Goal: Task Accomplishment & Management: Use online tool/utility

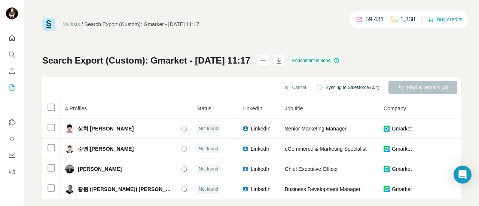
scroll to position [15, 0]
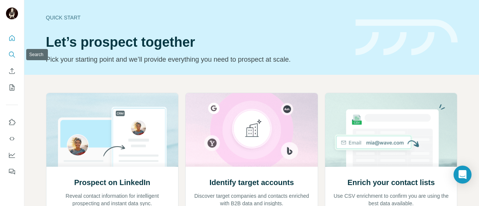
click at [13, 52] on icon "Search" at bounding box center [11, 54] width 7 height 7
click at [12, 53] on icon "Search" at bounding box center [11, 54] width 7 height 7
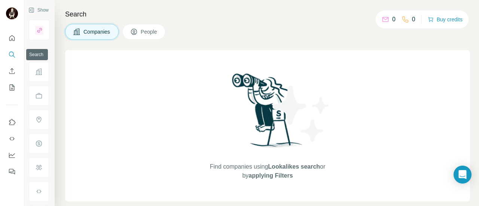
click at [12, 53] on icon "Search" at bounding box center [11, 54] width 7 height 7
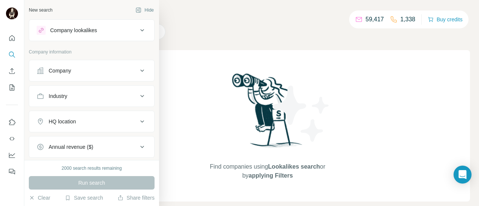
click at [102, 35] on button "Company lookalikes" at bounding box center [91, 30] width 125 height 18
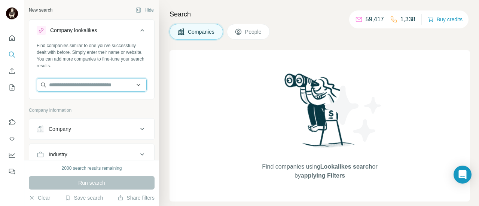
paste input "**********"
click at [105, 85] on input "**********" at bounding box center [92, 84] width 110 height 13
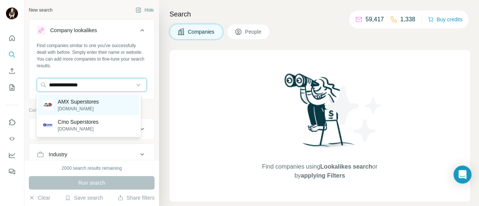
type input "**********"
click at [99, 111] on p "[DOMAIN_NAME]" at bounding box center [78, 108] width 41 height 7
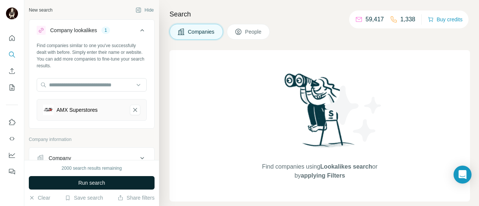
click at [89, 183] on span "Run search" at bounding box center [91, 182] width 27 height 7
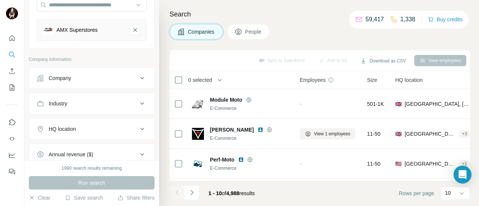
scroll to position [112, 0]
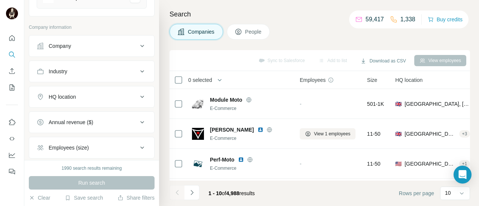
click at [139, 95] on icon at bounding box center [142, 96] width 9 height 9
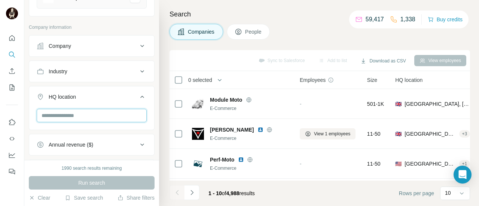
click at [114, 109] on input "text" at bounding box center [92, 115] width 110 height 13
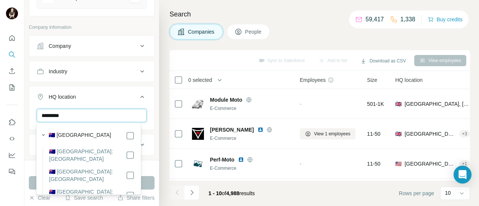
type input "*********"
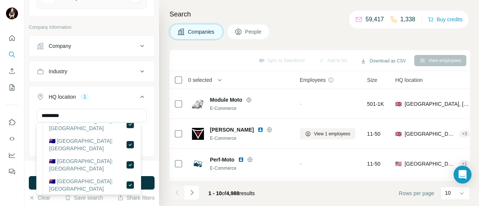
scroll to position [90, 0]
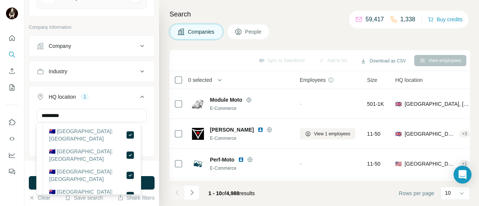
scroll to position [90, 0]
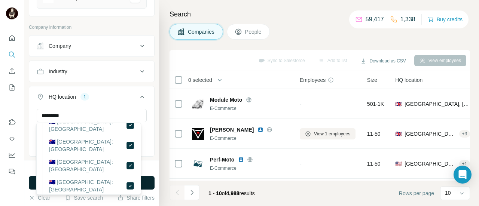
click at [143, 181] on button "Run search" at bounding box center [92, 182] width 126 height 13
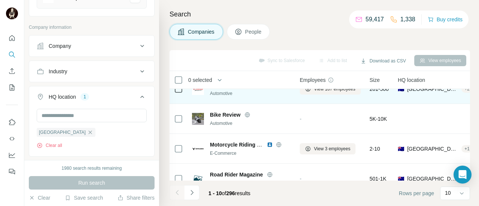
scroll to position [37, 0]
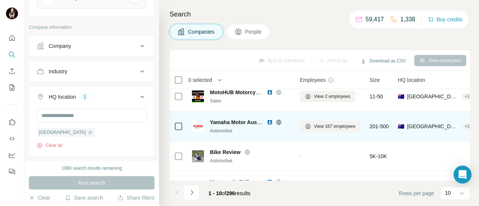
click at [277, 121] on icon at bounding box center [278, 122] width 2 height 5
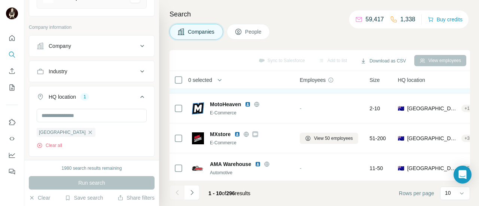
scroll to position [187, 0]
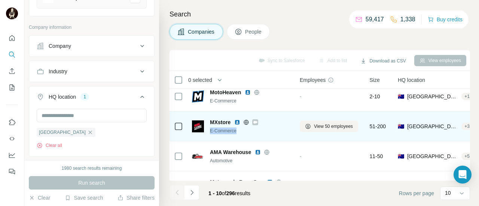
drag, startPoint x: 256, startPoint y: 122, endPoint x: 257, endPoint y: 132, distance: 10.5
click at [257, 132] on div "MXstore E-Commerce" at bounding box center [250, 127] width 81 height 16
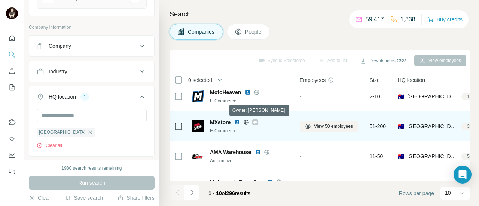
drag, startPoint x: 257, startPoint y: 122, endPoint x: 252, endPoint y: 123, distance: 5.4
click at [252, 123] on div at bounding box center [246, 122] width 24 height 6
click at [254, 122] on icon at bounding box center [255, 122] width 4 height 6
click at [237, 124] on img at bounding box center [237, 122] width 6 height 6
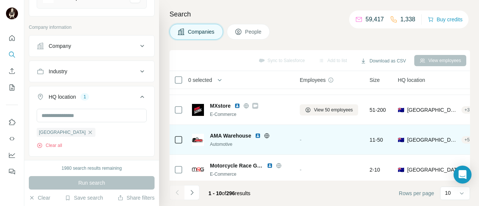
scroll to position [211, 0]
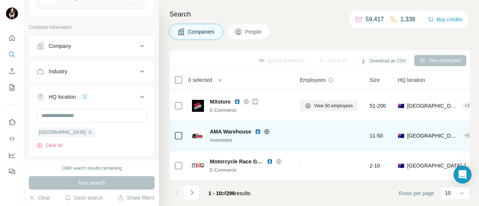
drag, startPoint x: 189, startPoint y: 194, endPoint x: 233, endPoint y: 136, distance: 72.5
click at [239, 155] on div "Sync to Salesforce Add to list Download as CSV View employees 0 selected Compan…" at bounding box center [319, 128] width 300 height 156
click at [268, 129] on icon at bounding box center [267, 132] width 6 height 6
click at [257, 129] on img at bounding box center [258, 132] width 6 height 6
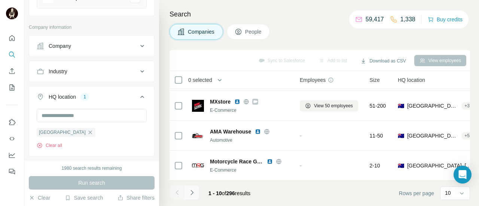
click at [194, 193] on icon "Navigate to next page" at bounding box center [191, 192] width 7 height 7
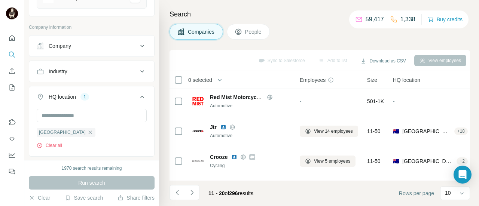
scroll to position [0, 0]
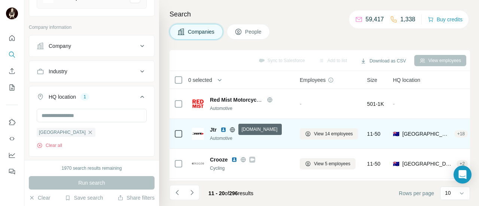
click at [231, 129] on icon at bounding box center [232, 129] width 2 height 5
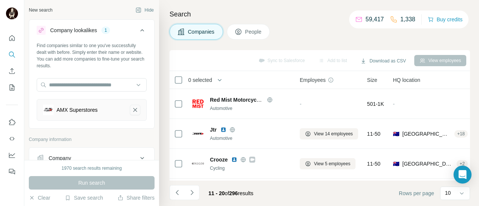
click at [132, 109] on icon "AMX Superstores-remove-button" at bounding box center [135, 109] width 7 height 7
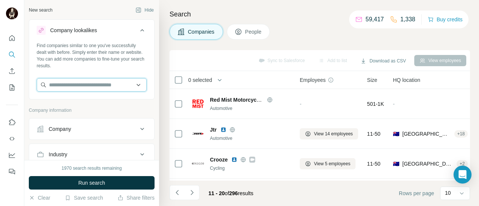
click at [108, 85] on input "text" at bounding box center [92, 84] width 110 height 13
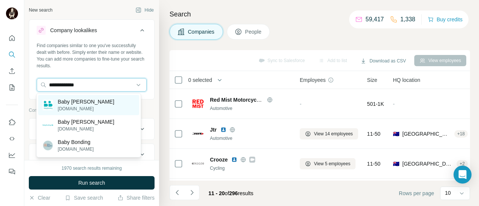
type input "**********"
click at [89, 108] on p "babybunting.com.au" at bounding box center [86, 108] width 56 height 7
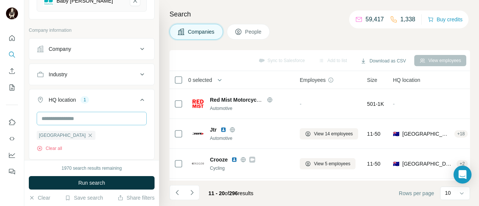
scroll to position [150, 0]
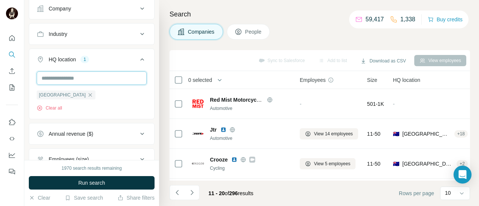
click at [91, 75] on input "text" at bounding box center [92, 77] width 110 height 13
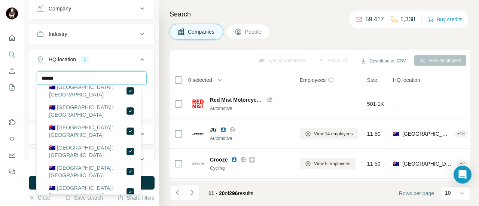
scroll to position [53, 0]
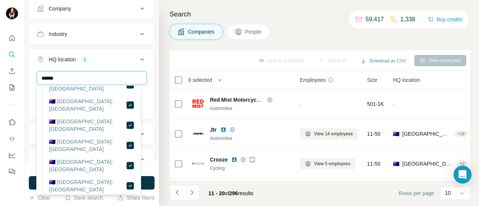
type input "******"
click at [145, 101] on div "****** Australia Clear all" at bounding box center [91, 94] width 125 height 46
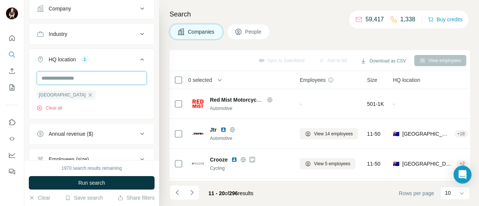
click at [88, 79] on input "text" at bounding box center [92, 77] width 110 height 13
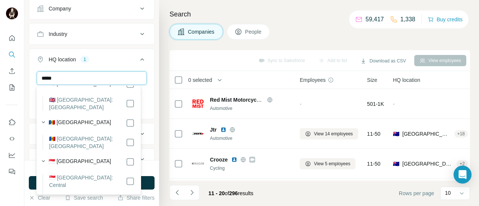
scroll to position [0, 0]
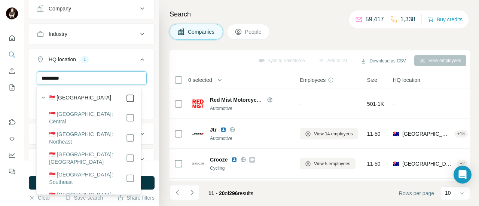
type input "*********"
click at [147, 105] on div "********* Australia Singapore Clear all" at bounding box center [91, 100] width 125 height 59
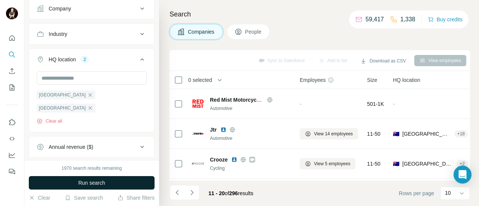
click at [110, 181] on button "Run search" at bounding box center [92, 182] width 126 height 13
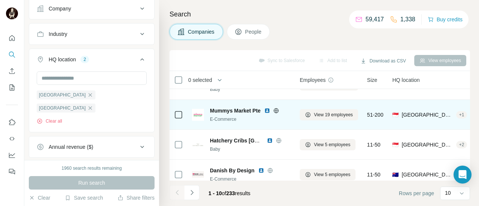
scroll to position [37, 0]
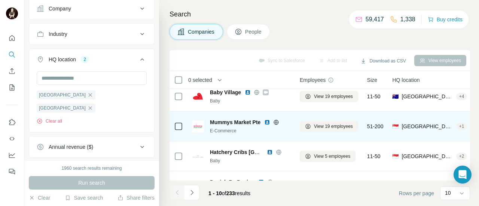
click at [267, 122] on img at bounding box center [267, 122] width 6 height 6
click at [318, 125] on span "View 19 employees" at bounding box center [333, 126] width 39 height 7
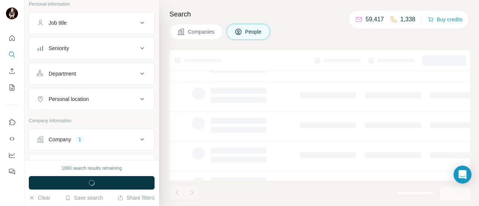
scroll to position [279, 0]
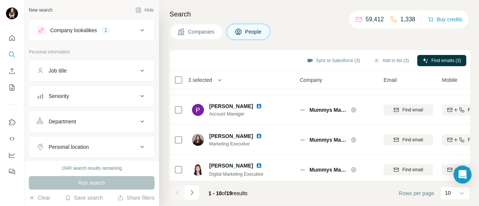
scroll to position [211, 0]
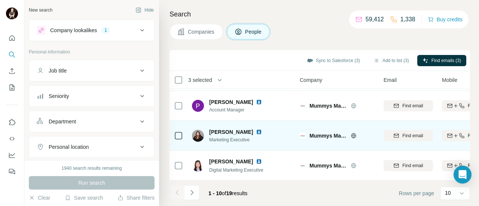
click at [180, 136] on icon at bounding box center [178, 135] width 9 height 9
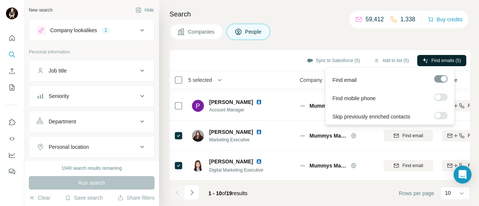
click at [440, 58] on span "Find emails (5)" at bounding box center [446, 60] width 30 height 7
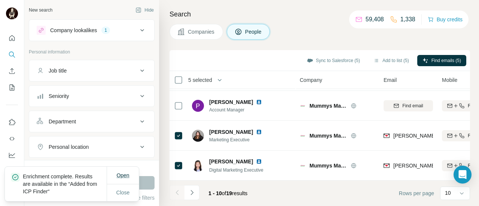
click at [122, 179] on span "Open" at bounding box center [122, 175] width 13 height 7
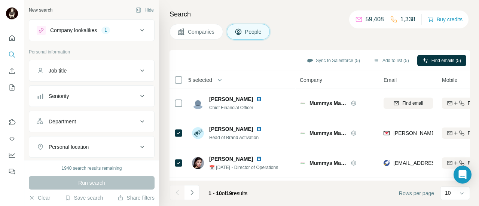
scroll to position [0, 0]
click at [211, 31] on span "Companies" at bounding box center [201, 31] width 27 height 7
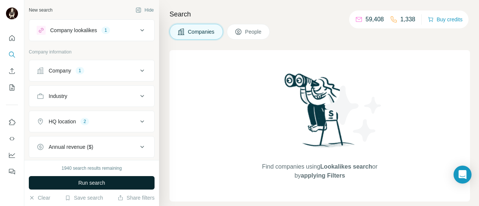
click at [83, 179] on span "Run search" at bounding box center [91, 182] width 27 height 7
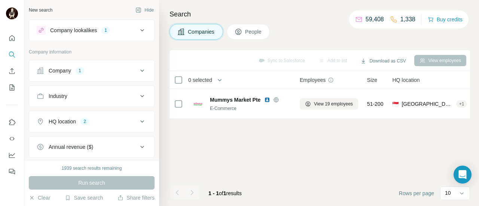
click at [110, 182] on div "Run search" at bounding box center [92, 182] width 126 height 13
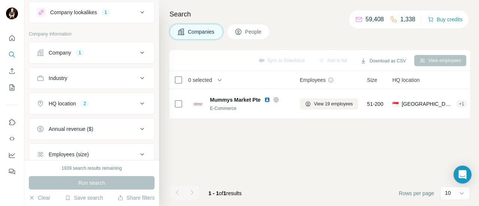
scroll to position [18, 0]
click at [40, 197] on button "Clear" at bounding box center [39, 197] width 21 height 7
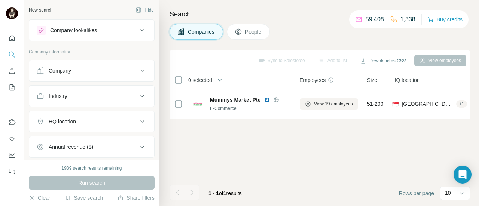
click at [115, 27] on div "Company lookalikes" at bounding box center [87, 30] width 101 height 9
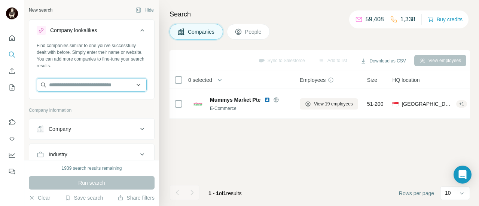
click at [66, 86] on input "text" at bounding box center [92, 84] width 110 height 13
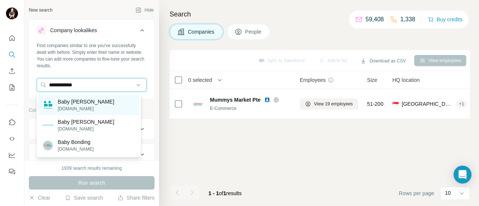
type input "**********"
click at [66, 107] on p "babybunting.com.au" at bounding box center [86, 108] width 56 height 7
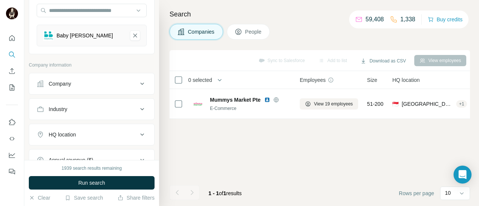
scroll to position [75, 0]
click at [123, 86] on div "Company" at bounding box center [87, 83] width 101 height 7
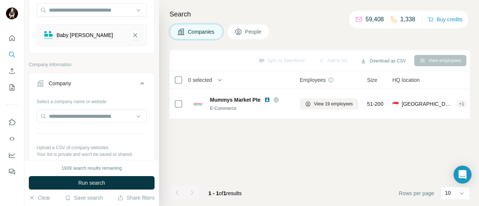
click at [117, 63] on p "Company information" at bounding box center [92, 64] width 126 height 7
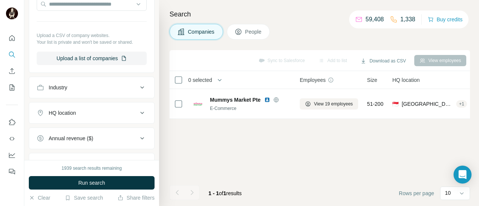
scroll to position [224, 0]
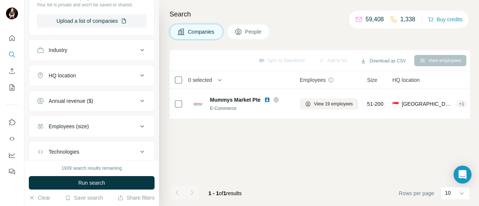
click at [90, 77] on div "HQ location" at bounding box center [87, 75] width 101 height 7
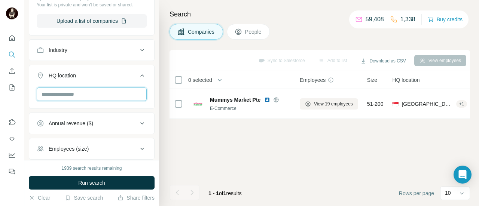
click at [82, 96] on input "text" at bounding box center [92, 93] width 110 height 13
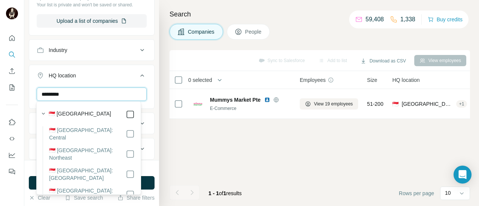
type input "*********"
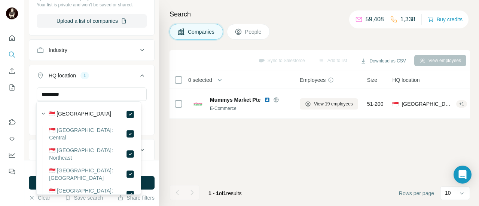
scroll to position [4, 0]
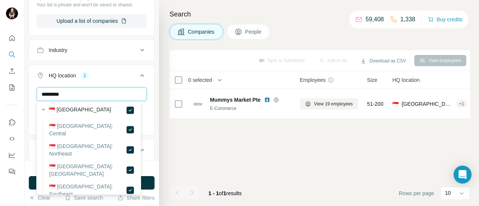
click at [93, 88] on input "*********" at bounding box center [92, 93] width 110 height 13
click at [93, 90] on input "*********" at bounding box center [92, 93] width 110 height 13
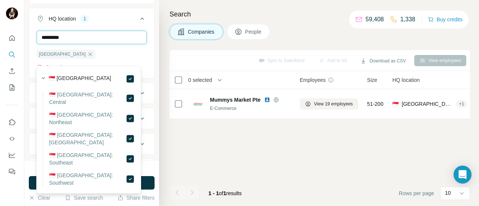
scroll to position [245, 0]
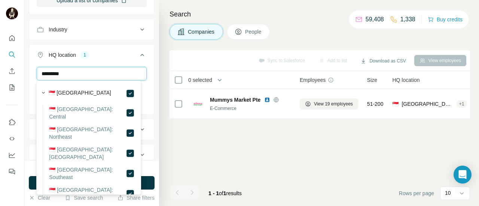
click at [92, 74] on input "*********" at bounding box center [92, 73] width 110 height 13
drag, startPoint x: 89, startPoint y: 74, endPoint x: 32, endPoint y: 74, distance: 56.8
click at [32, 74] on div "********* Singapore Clear all" at bounding box center [91, 90] width 125 height 46
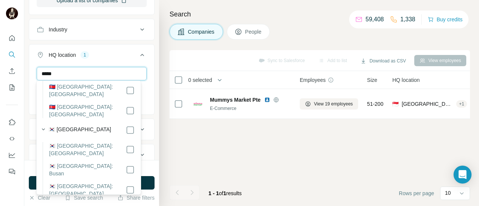
scroll to position [187, 0]
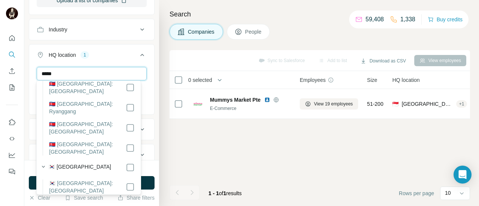
type input "*****"
click at [118, 51] on div "HQ location 2" at bounding box center [87, 54] width 101 height 7
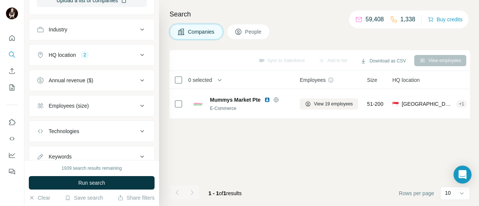
drag, startPoint x: 136, startPoint y: 54, endPoint x: 130, endPoint y: 56, distance: 6.2
click at [140, 54] on icon at bounding box center [142, 55] width 4 height 2
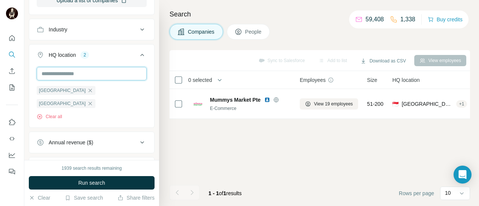
click at [87, 74] on input "text" at bounding box center [92, 73] width 110 height 13
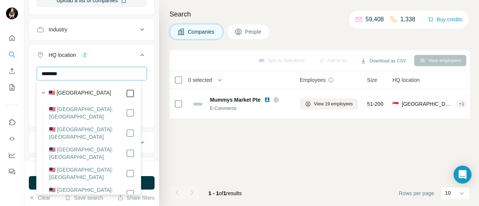
type input "********"
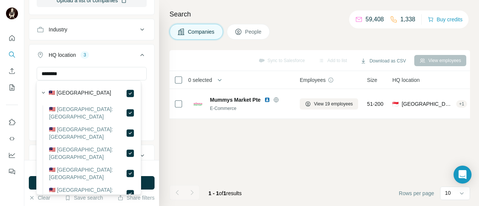
click at [146, 69] on div "******** Singapore South Korea Malaysia Clear all" at bounding box center [91, 103] width 125 height 72
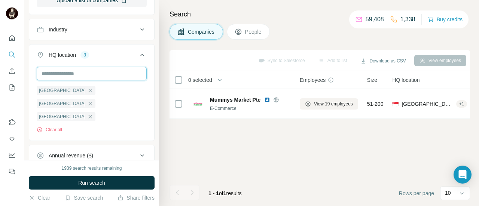
click at [109, 71] on input "text" at bounding box center [92, 73] width 110 height 13
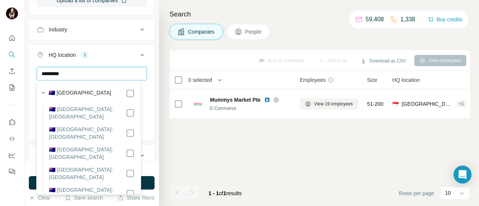
type input "*********"
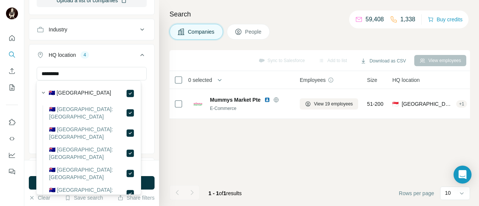
click at [147, 127] on ul "Company Select a company name or website Upload a CSV of company websites. Your…" at bounding box center [92, 78] width 126 height 353
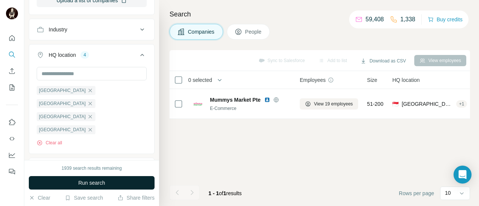
click at [131, 182] on button "Run search" at bounding box center [92, 182] width 126 height 13
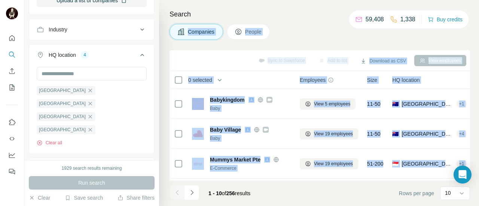
drag, startPoint x: 276, startPoint y: 115, endPoint x: 205, endPoint y: -44, distance: 174.1
click at [205, 0] on html "New search Hide Company lookalikes 1 Find companies similar to one you've succe…" at bounding box center [239, 103] width 479 height 206
click at [240, 73] on th "0 selected" at bounding box center [229, 80] width 120 height 18
click at [242, 78] on div "0 selected" at bounding box center [229, 80] width 111 height 9
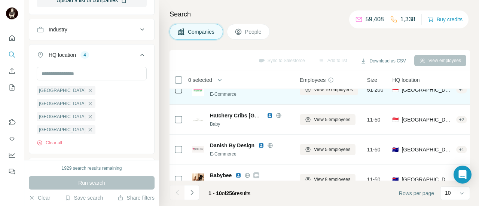
scroll to position [75, 0]
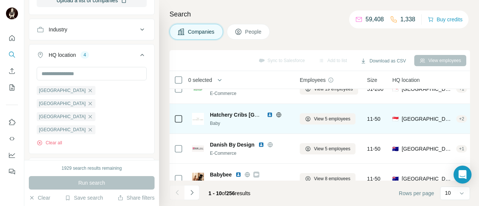
click at [279, 114] on icon at bounding box center [279, 115] width 6 height 6
drag, startPoint x: 324, startPoint y: 120, endPoint x: 258, endPoint y: 120, distance: 65.8
click at [258, 120] on div "Hatchery Cribs Singapore Baby" at bounding box center [250, 119] width 81 height 16
drag, startPoint x: 309, startPoint y: 121, endPoint x: 298, endPoint y: 120, distance: 10.5
click at [298, 120] on td "View 5 employees" at bounding box center [328, 119] width 67 height 30
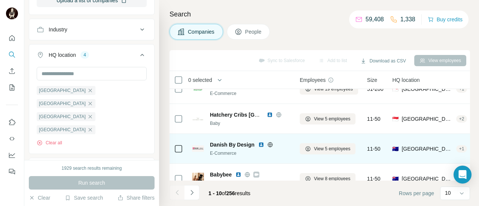
click at [271, 144] on icon at bounding box center [270, 145] width 6 height 6
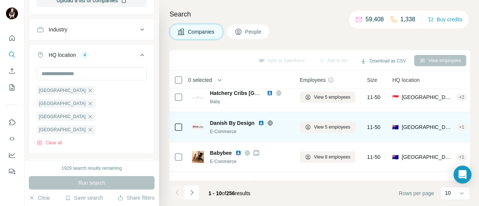
scroll to position [112, 0]
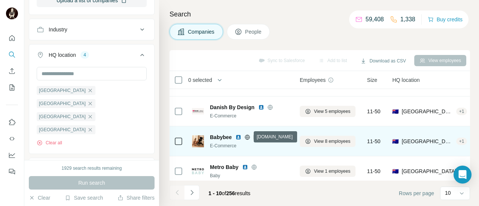
click at [247, 137] on icon at bounding box center [247, 137] width 5 height 0
drag, startPoint x: 239, startPoint y: 137, endPoint x: 227, endPoint y: 142, distance: 12.9
click at [227, 142] on div "Babybee E-Commerce" at bounding box center [250, 141] width 81 height 16
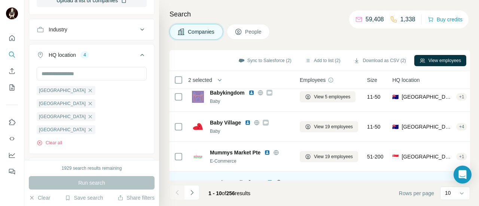
scroll to position [0, 0]
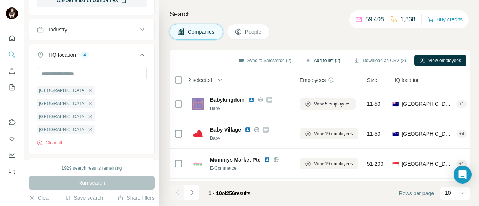
click at [314, 62] on button "Add to list (2)" at bounding box center [322, 60] width 46 height 11
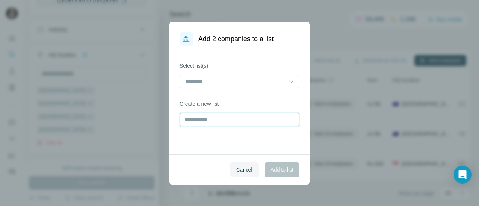
click at [201, 120] on input "text" at bounding box center [239, 119] width 120 height 13
type input "****"
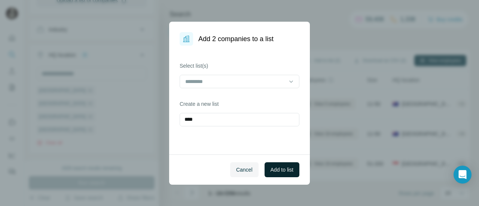
click at [287, 166] on span "Add to list" at bounding box center [281, 169] width 23 height 7
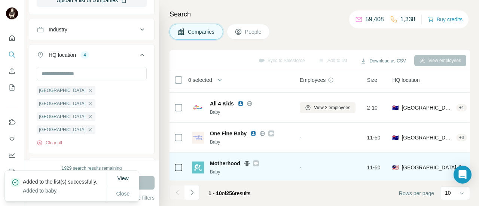
scroll to position [211, 0]
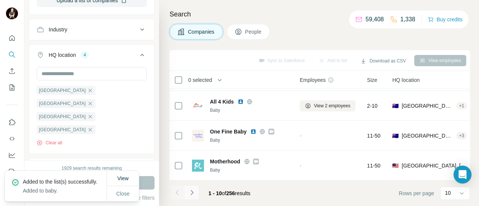
click at [193, 196] on button "Navigate to next page" at bounding box center [191, 192] width 15 height 15
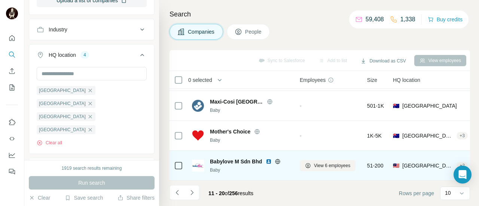
click at [274, 159] on icon at bounding box center [277, 162] width 6 height 6
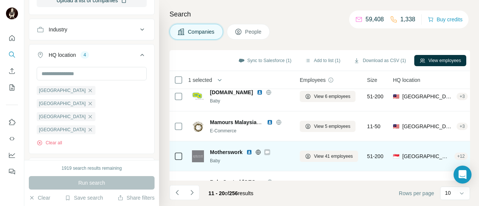
scroll to position [0, 0]
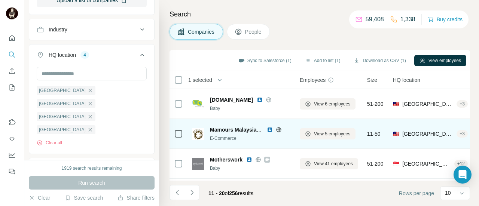
click at [277, 130] on icon at bounding box center [279, 130] width 6 height 6
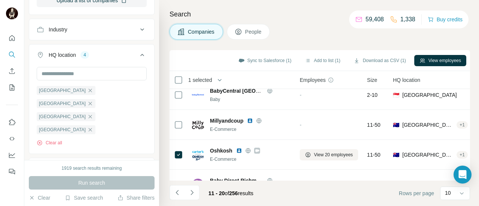
scroll to position [136, 0]
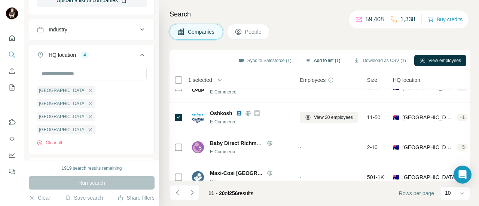
click at [312, 58] on button "Add to list (1)" at bounding box center [322, 60] width 46 height 11
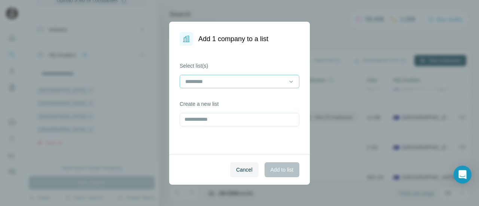
click at [224, 82] on input at bounding box center [234, 81] width 101 height 8
click at [230, 82] on input at bounding box center [234, 81] width 101 height 8
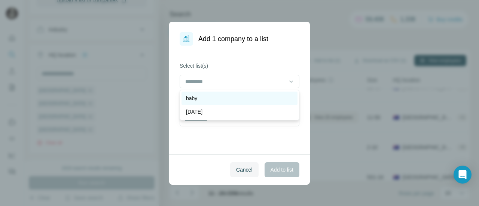
click at [222, 98] on div "baby" at bounding box center [239, 98] width 107 height 7
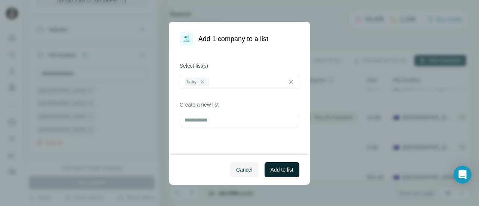
click at [276, 171] on span "Add to list" at bounding box center [281, 169] width 23 height 7
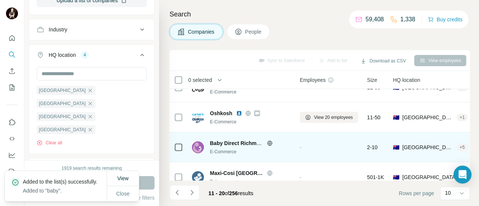
scroll to position [211, 0]
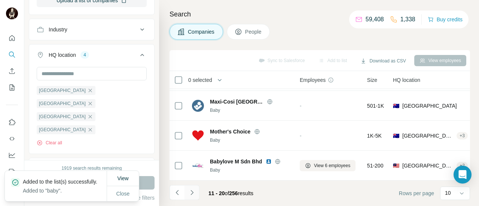
click at [195, 189] on icon "Navigate to next page" at bounding box center [191, 192] width 7 height 7
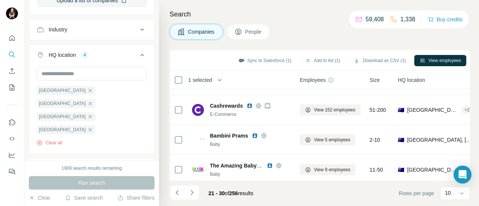
scroll to position [0, 0]
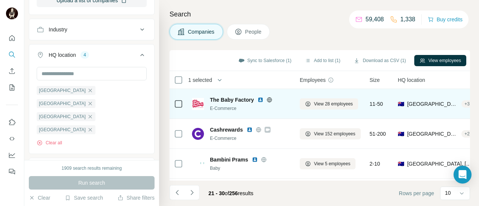
click at [269, 98] on icon at bounding box center [269, 99] width 2 height 5
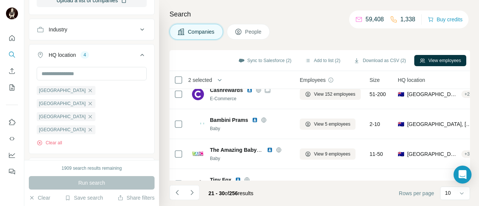
scroll to position [75, 0]
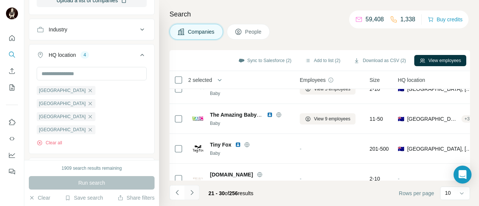
click at [193, 195] on icon "Navigate to next page" at bounding box center [191, 192] width 7 height 7
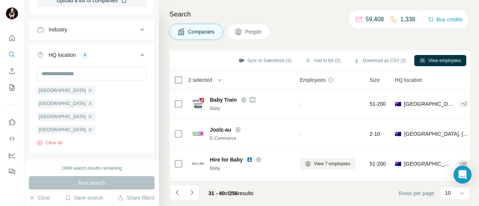
scroll to position [37, 0]
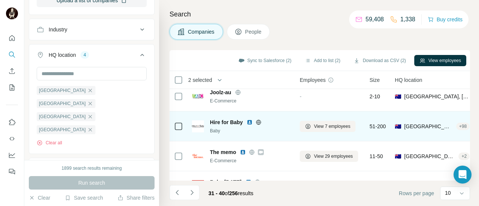
click at [258, 123] on icon at bounding box center [258, 122] width 6 height 6
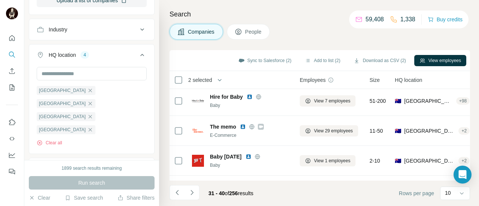
scroll to position [75, 0]
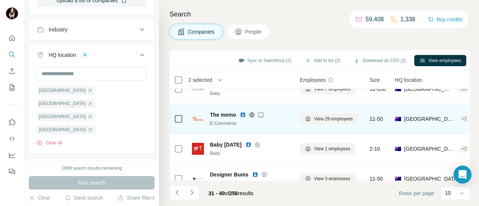
click at [251, 114] on icon at bounding box center [252, 115] width 6 height 6
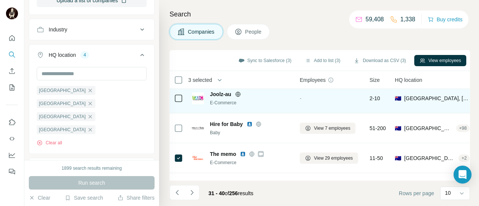
scroll to position [24, 0]
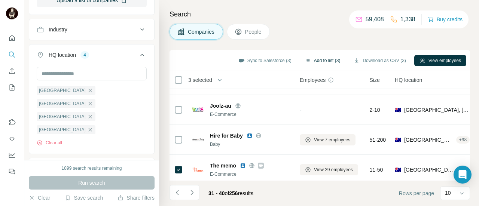
click at [313, 62] on button "Add to list (3)" at bounding box center [322, 60] width 46 height 11
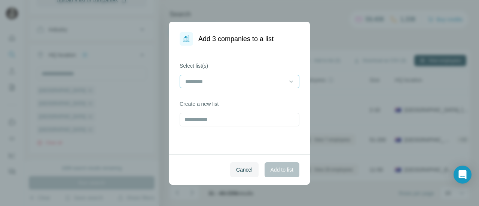
click at [237, 85] on input at bounding box center [234, 81] width 101 height 8
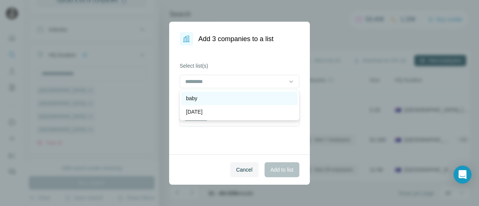
click at [224, 104] on div "baby" at bounding box center [239, 98] width 116 height 13
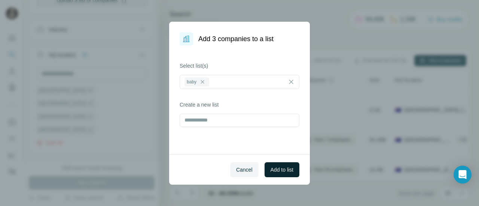
click at [276, 165] on button "Add to list" at bounding box center [281, 169] width 35 height 15
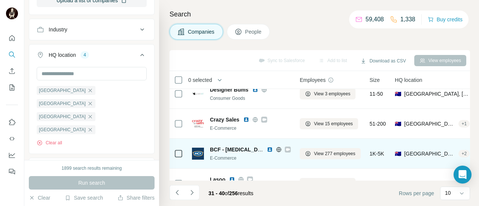
scroll to position [136, 0]
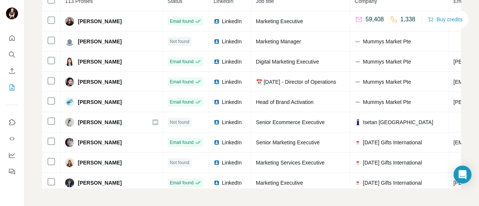
scroll to position [70, 0]
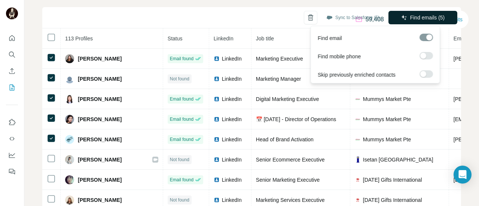
click at [410, 19] on span "Find emails (5)" at bounding box center [427, 17] width 35 height 7
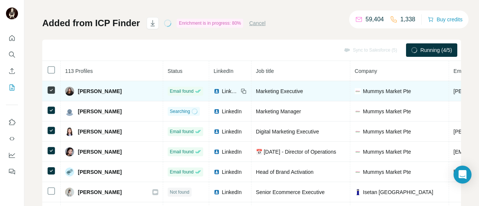
scroll to position [0, 0]
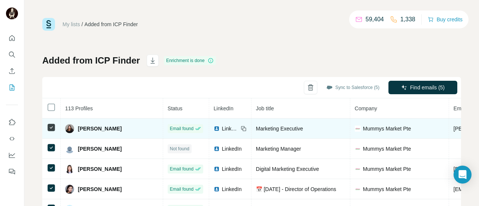
click at [98, 129] on span "[PERSON_NAME]" at bounding box center [100, 128] width 44 height 7
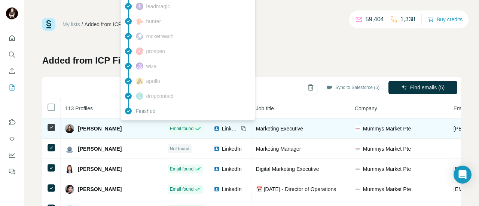
click at [170, 130] on span "Email found" at bounding box center [182, 128] width 24 height 7
drag, startPoint x: 95, startPoint y: 126, endPoint x: 101, endPoint y: 130, distance: 7.6
click at [95, 127] on span "[PERSON_NAME]" at bounding box center [100, 128] width 44 height 7
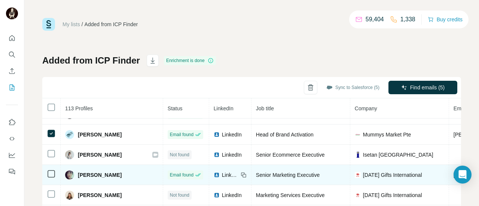
scroll to position [37, 0]
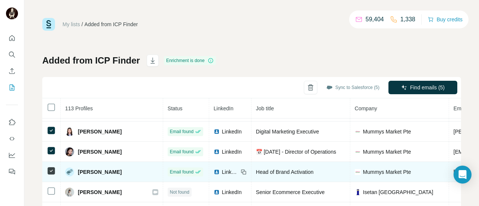
click at [83, 172] on span "[PERSON_NAME]" at bounding box center [100, 171] width 44 height 7
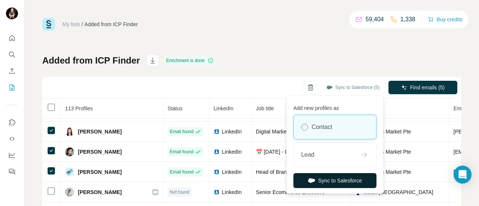
click at [337, 182] on button "Sync to Salesforce" at bounding box center [334, 180] width 83 height 15
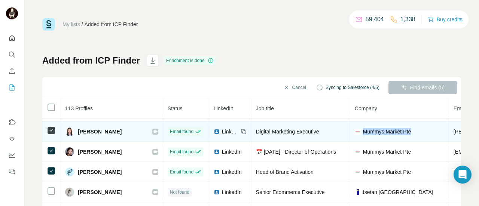
drag, startPoint x: 374, startPoint y: 130, endPoint x: 321, endPoint y: 134, distance: 52.9
click at [354, 134] on div "Mummys Market Pte" at bounding box center [398, 131] width 89 height 7
copy span "Mummys Market Pte"
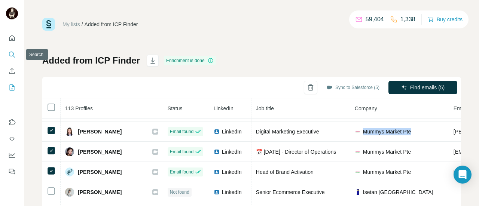
click at [10, 54] on icon "Search" at bounding box center [11, 54] width 7 height 7
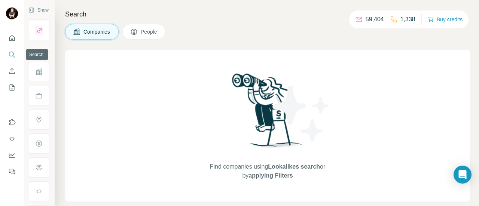
click at [10, 54] on icon "Search" at bounding box center [11, 54] width 7 height 7
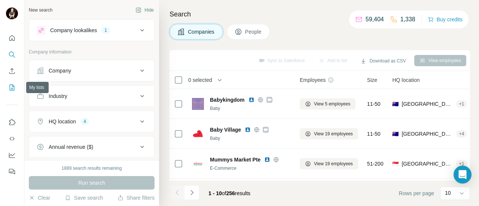
click at [13, 87] on icon "My lists" at bounding box center [11, 87] width 7 height 7
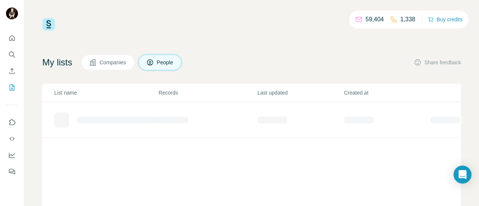
click at [111, 65] on span "Companies" at bounding box center [112, 62] width 27 height 7
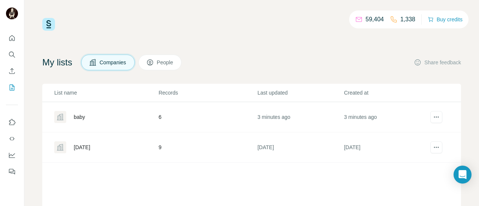
click at [81, 119] on div "baby" at bounding box center [79, 116] width 11 height 7
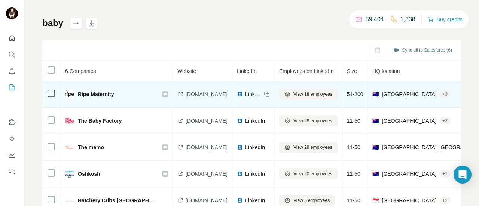
scroll to position [75, 0]
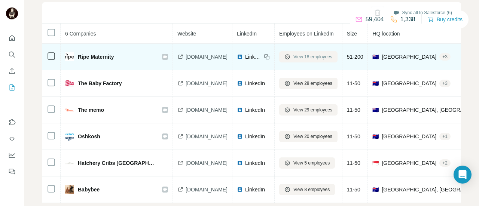
click at [304, 59] on span "View 18 employees" at bounding box center [312, 56] width 39 height 7
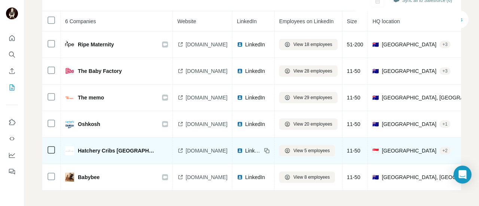
scroll to position [94, 0]
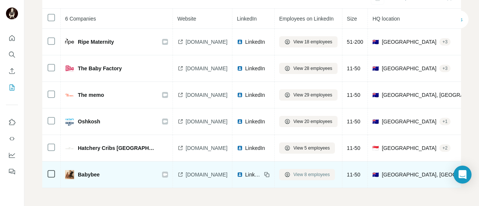
click at [323, 173] on span "View 8 employees" at bounding box center [311, 174] width 36 height 7
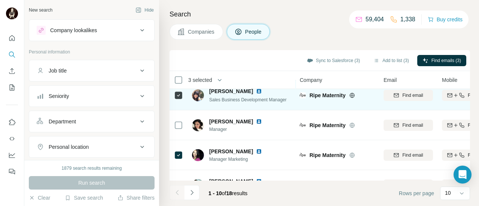
scroll to position [61, 0]
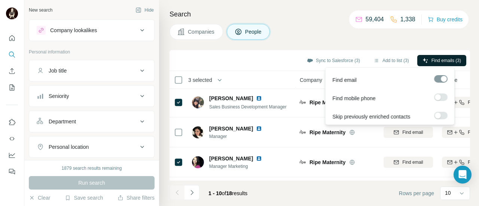
click at [431, 62] on span "Find emails (3)" at bounding box center [446, 60] width 30 height 7
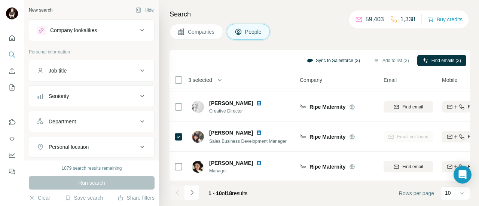
scroll to position [24, 0]
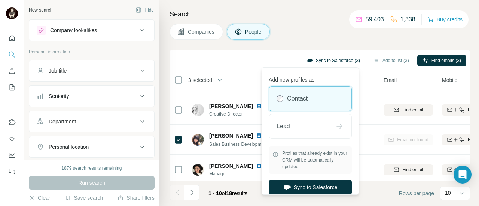
click at [330, 58] on button "Sync to Salesforce (3)" at bounding box center [333, 60] width 64 height 11
click at [307, 99] on label "Contact" at bounding box center [297, 98] width 21 height 9
click at [299, 185] on button "Sync to Salesforce" at bounding box center [309, 187] width 83 height 15
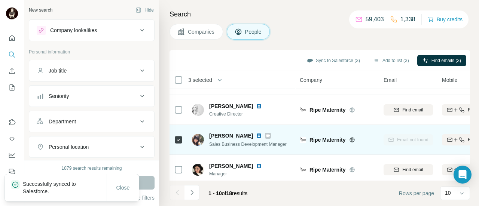
click at [265, 136] on icon at bounding box center [267, 136] width 4 height 6
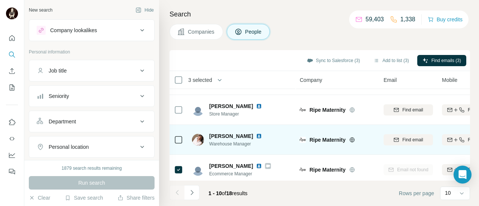
scroll to position [211, 0]
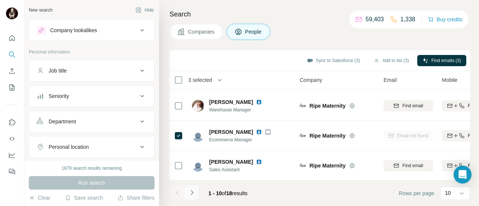
click at [192, 193] on icon "Navigate to next page" at bounding box center [191, 192] width 3 height 5
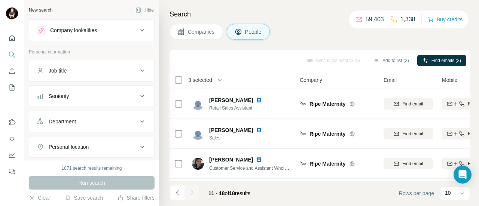
scroll to position [0, 0]
click at [11, 85] on icon "My lists" at bounding box center [12, 88] width 5 height 6
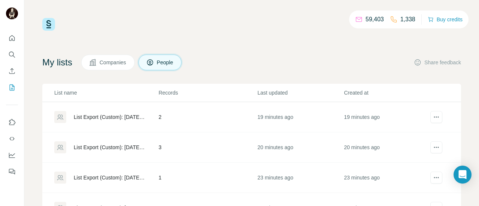
click at [107, 65] on span "Companies" at bounding box center [112, 62] width 27 height 7
click at [123, 62] on span "Companies" at bounding box center [112, 62] width 27 height 7
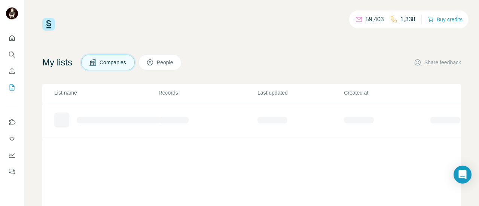
click at [123, 62] on span "Companies" at bounding box center [112, 62] width 27 height 7
drag, startPoint x: 123, startPoint y: 62, endPoint x: 126, endPoint y: 67, distance: 6.5
click at [123, 62] on span "Companies" at bounding box center [112, 62] width 27 height 7
click at [84, 116] on div "baby" at bounding box center [79, 116] width 11 height 7
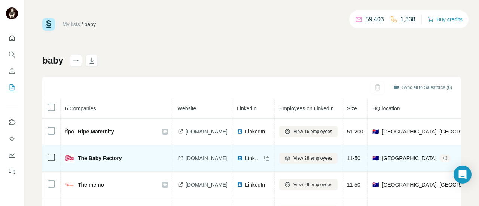
scroll to position [37, 0]
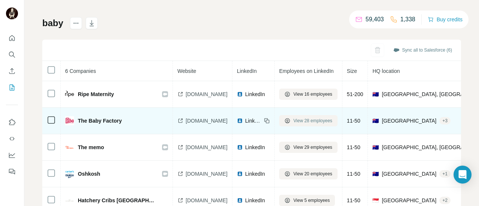
click at [328, 120] on span "View 28 employees" at bounding box center [312, 120] width 39 height 7
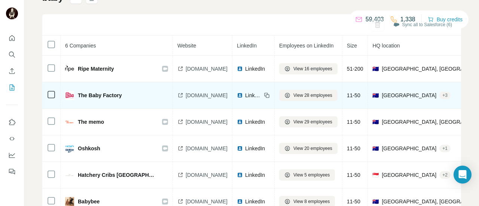
scroll to position [75, 0]
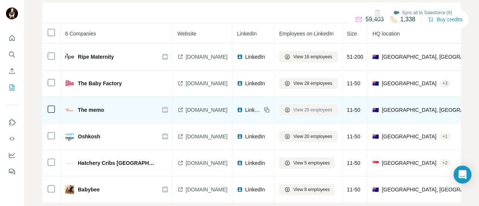
drag, startPoint x: 302, startPoint y: 112, endPoint x: 293, endPoint y: 110, distance: 8.8
click at [290, 110] on icon at bounding box center [287, 110] width 6 height 6
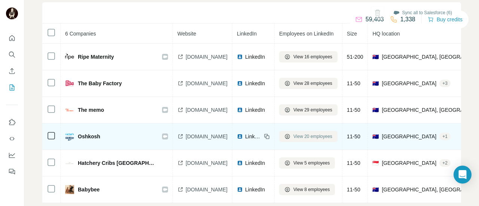
click at [311, 140] on span "View 20 employees" at bounding box center [312, 136] width 39 height 7
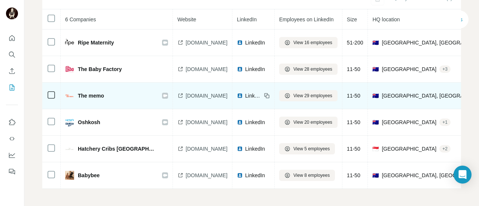
scroll to position [94, 0]
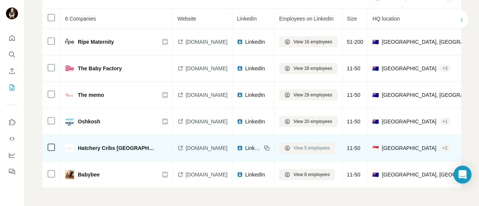
click at [319, 149] on button "View 5 employees" at bounding box center [307, 147] width 56 height 11
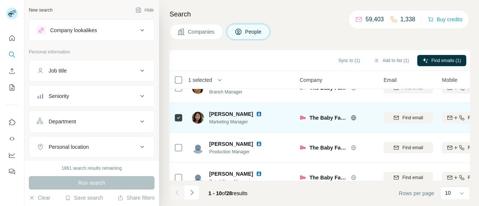
scroll to position [37, 0]
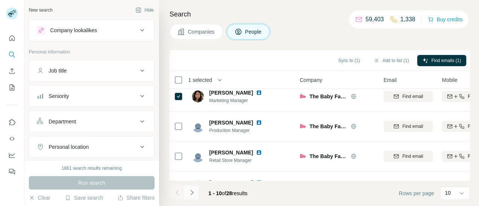
click at [189, 194] on icon "Navigate to next page" at bounding box center [191, 192] width 7 height 7
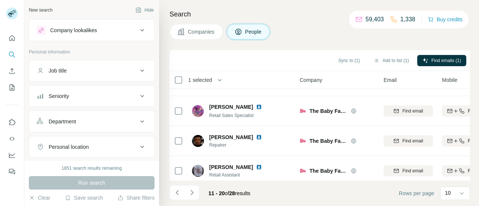
scroll to position [211, 0]
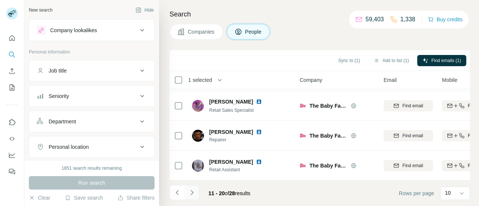
click at [193, 190] on icon "Navigate to next page" at bounding box center [191, 192] width 7 height 7
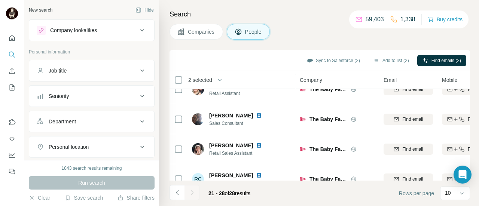
scroll to position [75, 0]
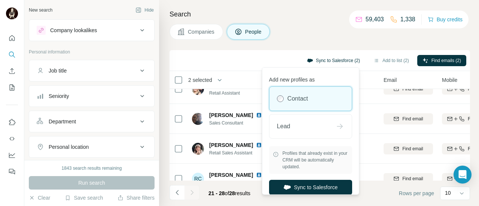
click at [321, 62] on button "Sync to Salesforce (2)" at bounding box center [333, 60] width 64 height 11
click at [296, 182] on button "Sync to Salesforce" at bounding box center [310, 187] width 83 height 15
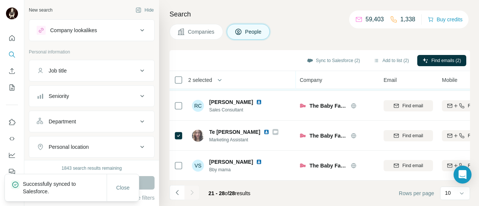
scroll to position [150, 0]
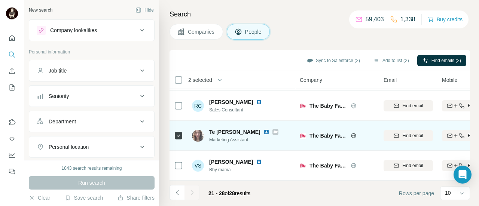
click at [273, 130] on icon at bounding box center [275, 131] width 4 height 3
click at [399, 133] on div "Find email" at bounding box center [407, 135] width 49 height 7
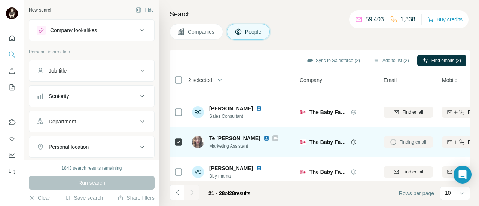
scroll to position [151, 0]
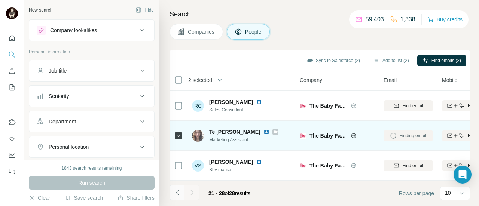
click at [179, 191] on icon "Navigate to previous page" at bounding box center [176, 192] width 7 height 7
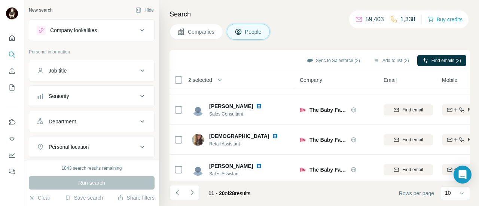
scroll to position [0, 0]
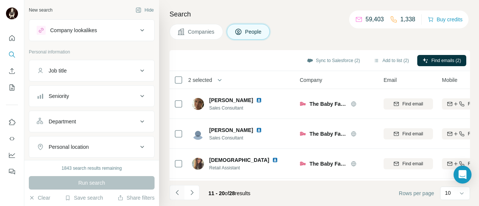
click at [178, 194] on icon "Navigate to previous page" at bounding box center [176, 192] width 7 height 7
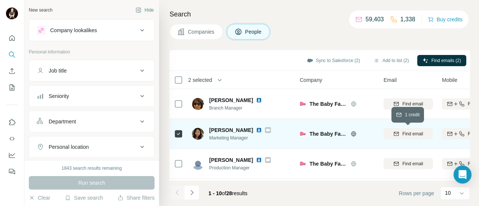
click at [412, 134] on span "Find email" at bounding box center [412, 133] width 21 height 7
click at [265, 128] on icon at bounding box center [267, 130] width 4 height 6
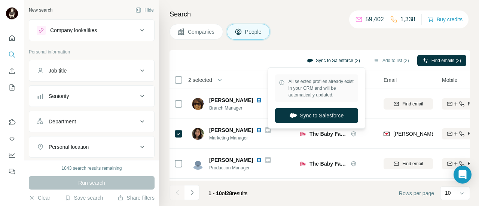
click at [322, 59] on button "Sync to Salesforce (2)" at bounding box center [333, 60] width 64 height 11
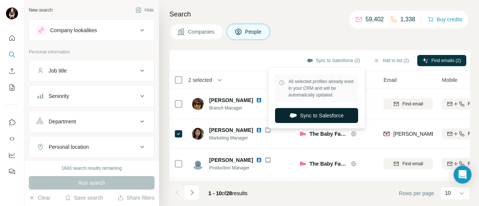
click at [314, 116] on button "Sync to Salesforce" at bounding box center [316, 115] width 83 height 15
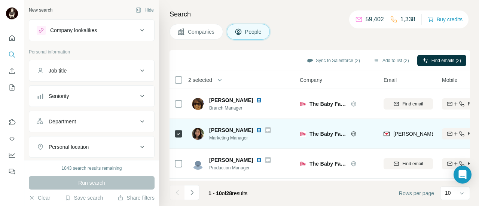
click at [266, 130] on icon at bounding box center [268, 130] width 4 height 3
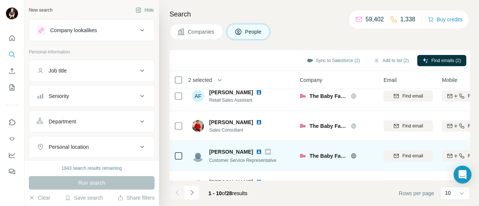
scroll to position [187, 0]
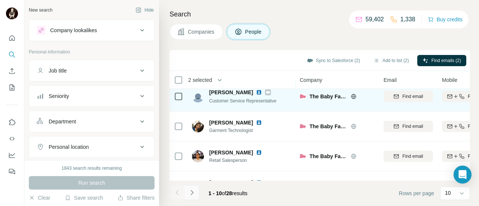
click at [191, 195] on icon "Navigate to next page" at bounding box center [191, 192] width 3 height 5
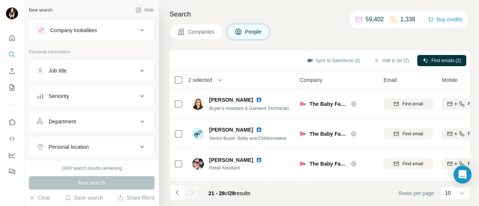
scroll to position [0, 0]
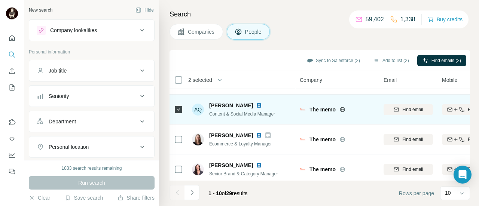
scroll to position [211, 0]
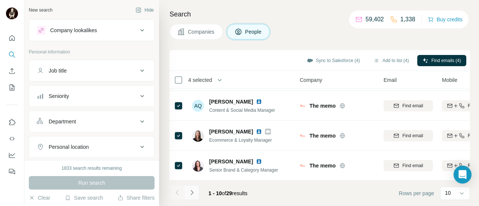
click at [193, 196] on icon "Navigate to next page" at bounding box center [191, 192] width 7 height 7
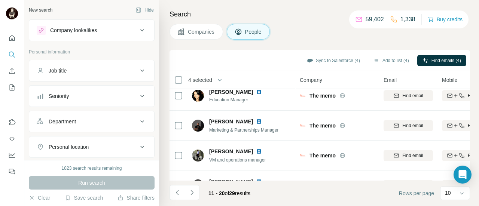
scroll to position [0, 0]
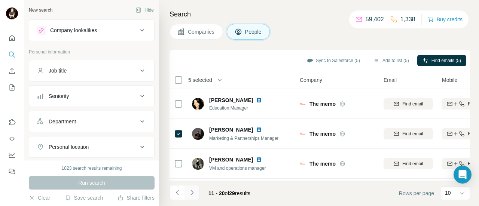
click at [190, 193] on icon "Navigate to next page" at bounding box center [191, 192] width 7 height 7
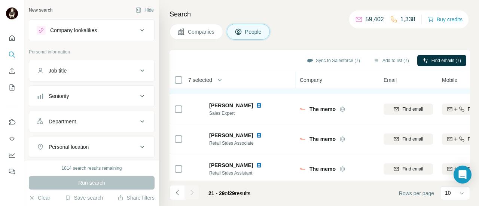
scroll to position [181, 0]
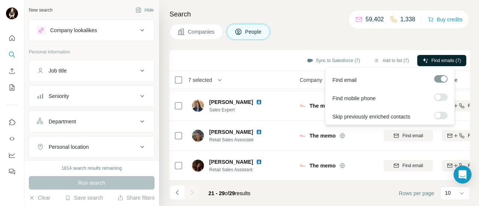
click at [425, 56] on button "Find emails (7)" at bounding box center [441, 60] width 49 height 11
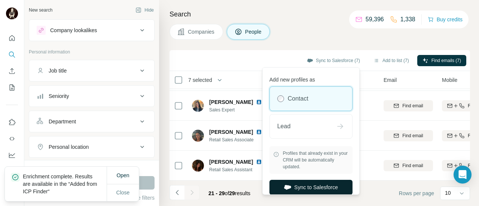
click at [298, 187] on button "Sync to Salesforce" at bounding box center [310, 187] width 83 height 15
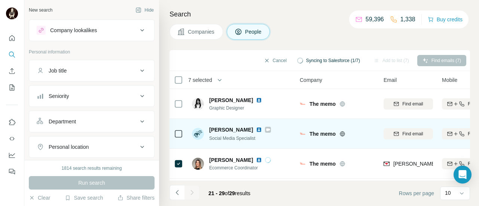
scroll to position [37, 0]
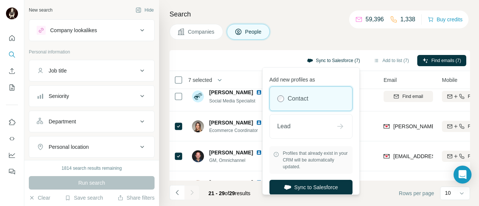
click at [329, 58] on button "Sync to Salesforce (7)" at bounding box center [333, 60] width 64 height 11
click at [303, 187] on button "Sync to Salesforce" at bounding box center [310, 187] width 83 height 15
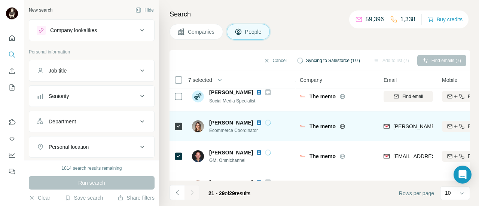
drag, startPoint x: 254, startPoint y: 122, endPoint x: 210, endPoint y: 123, distance: 44.5
click at [210, 123] on div "Hannah Chirnside" at bounding box center [240, 122] width 62 height 7
copy span "Hannah Chirnside"
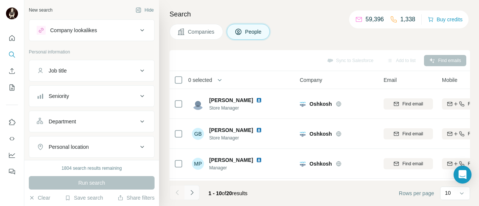
click at [191, 193] on icon "Navigate to next page" at bounding box center [191, 192] width 7 height 7
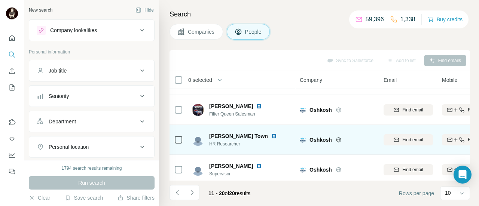
scroll to position [211, 0]
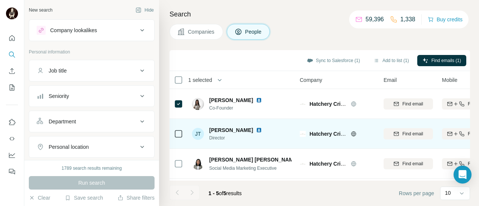
click at [174, 133] on icon at bounding box center [178, 133] width 9 height 9
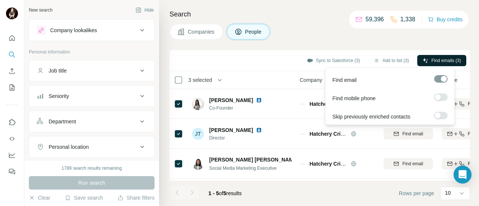
click at [436, 57] on span "Find emails (3)" at bounding box center [446, 60] width 30 height 7
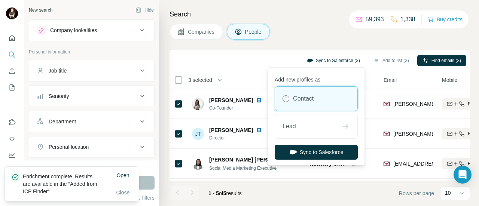
click at [349, 60] on button "Sync to Salesforce (3)" at bounding box center [333, 60] width 64 height 11
click at [311, 150] on button "Sync to Salesforce" at bounding box center [315, 152] width 83 height 15
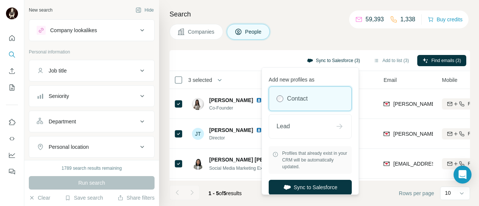
click at [333, 63] on button "Sync to Salesforce (3)" at bounding box center [333, 60] width 64 height 11
click at [315, 184] on button "Sync to Salesforce" at bounding box center [309, 187] width 83 height 15
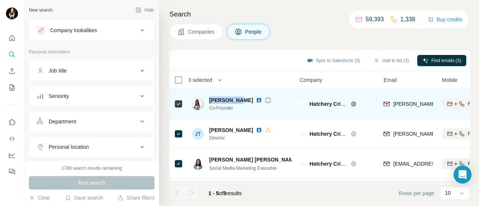
drag, startPoint x: 237, startPoint y: 98, endPoint x: 209, endPoint y: 93, distance: 28.2
click at [209, 93] on td "Cheryl Ang Co-Founder" at bounding box center [241, 104] width 108 height 30
copy span "Cheryl Ang"
click at [265, 98] on icon at bounding box center [267, 100] width 4 height 6
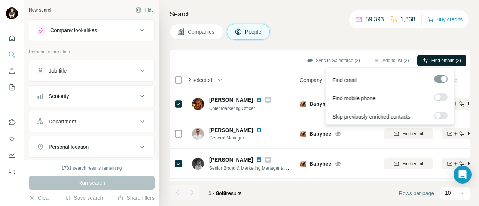
click at [436, 61] on span "Find emails (2)" at bounding box center [446, 60] width 30 height 7
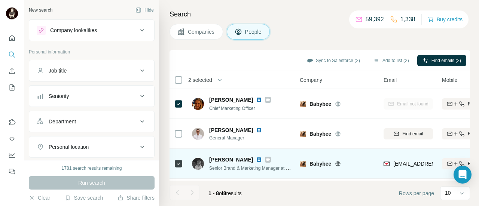
click at [265, 160] on icon at bounding box center [267, 160] width 4 height 6
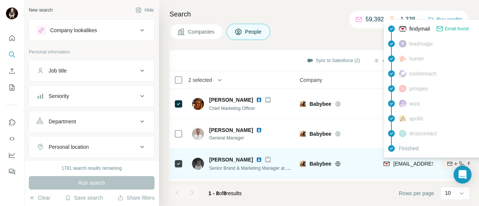
click at [388, 163] on img at bounding box center [386, 163] width 6 height 7
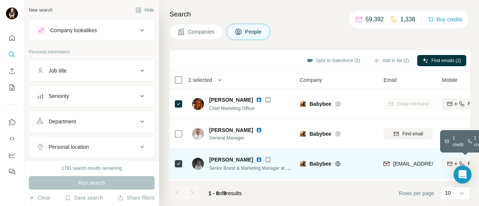
click at [448, 162] on icon "button" at bounding box center [449, 164] width 6 height 6
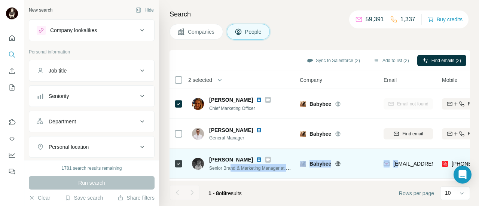
drag, startPoint x: 397, startPoint y: 163, endPoint x: 227, endPoint y: 165, distance: 170.5
click at [0, 0] on tr "[PERSON_NAME] Senior Brand & Marketing Manager at The Babybee Group Babybee [EM…" at bounding box center [0, 0] width 0 height 0
click at [214, 159] on span "[PERSON_NAME]" at bounding box center [231, 159] width 44 height 7
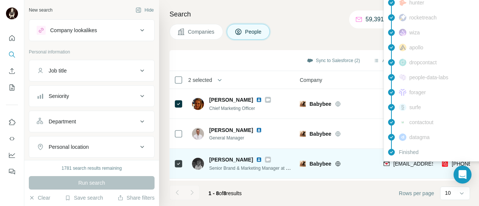
click at [395, 163] on span "[EMAIL_ADDRESS][DOMAIN_NAME]" at bounding box center [437, 164] width 89 height 6
click at [383, 162] on img at bounding box center [386, 163] width 6 height 7
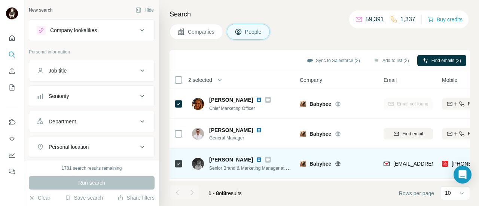
click at [344, 168] on div "Babybee" at bounding box center [336, 163] width 75 height 21
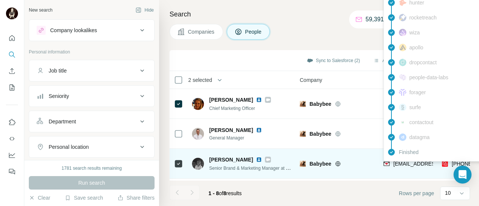
click at [391, 164] on div "[EMAIL_ADDRESS][DOMAIN_NAME]" at bounding box center [429, 163] width 92 height 7
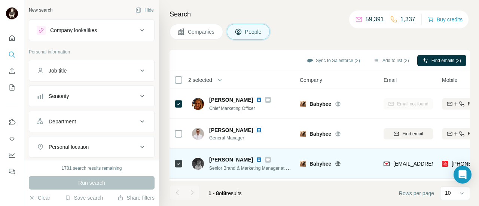
click at [366, 163] on div "Babybee" at bounding box center [341, 163] width 65 height 7
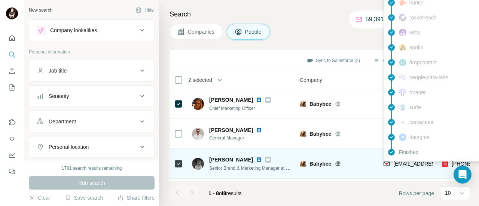
click at [393, 163] on div "[EMAIL_ADDRESS][DOMAIN_NAME]" at bounding box center [429, 163] width 92 height 7
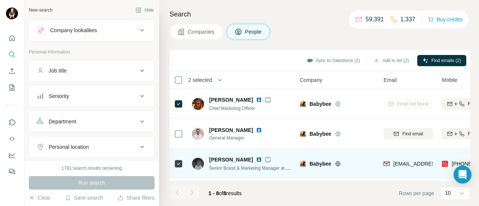
click at [256, 159] on img at bounding box center [259, 160] width 6 height 6
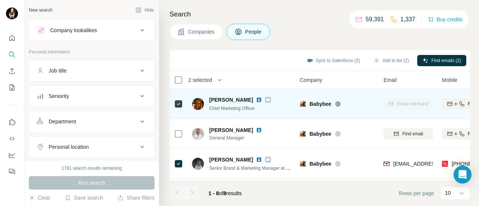
click at [338, 104] on icon at bounding box center [337, 104] width 5 height 0
